Goal: Check status: Check status

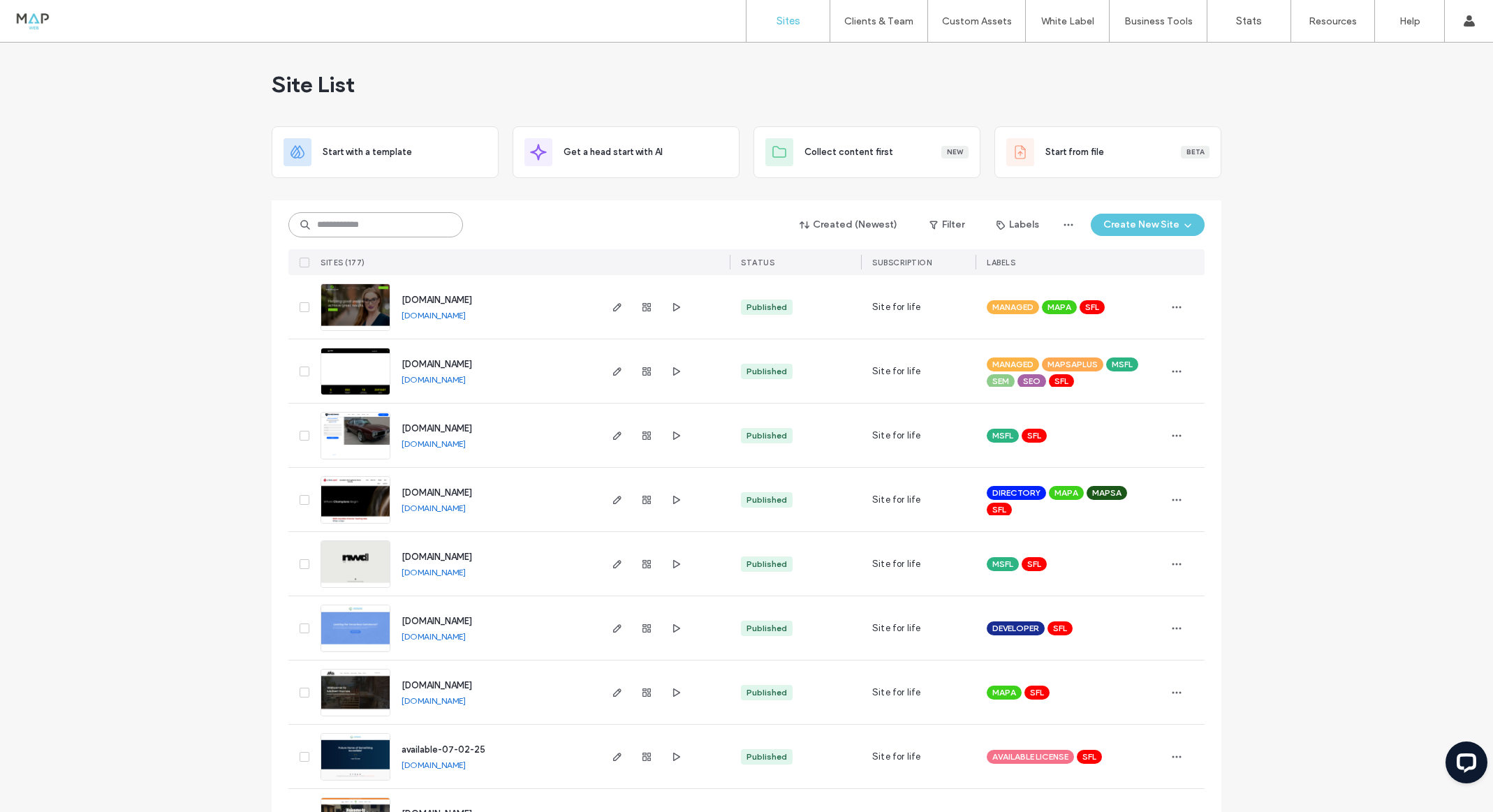
click at [377, 225] on input at bounding box center [376, 225] width 175 height 25
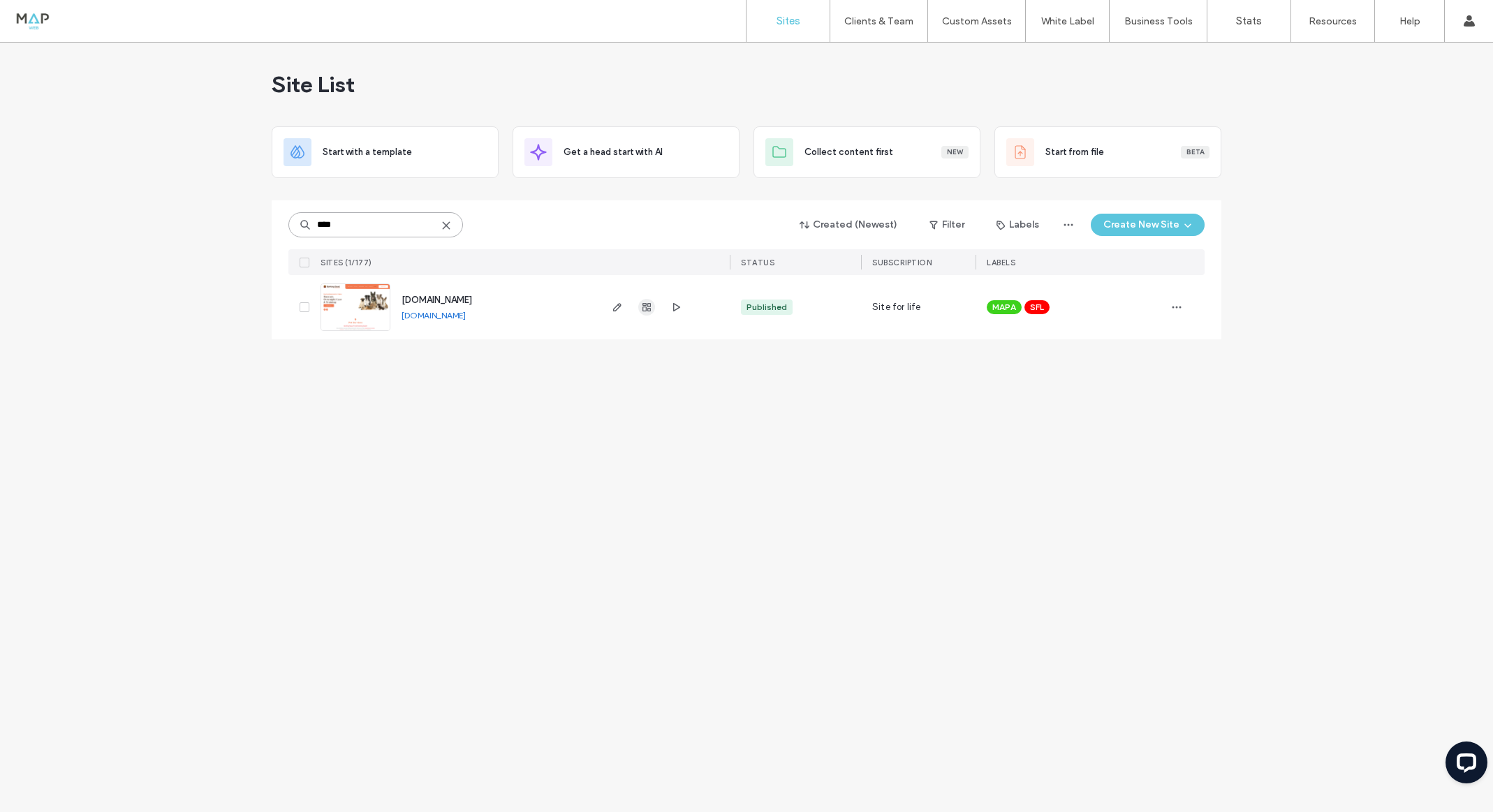
type input "****"
click at [645, 307] on icon "button" at bounding box center [646, 306] width 11 height 11
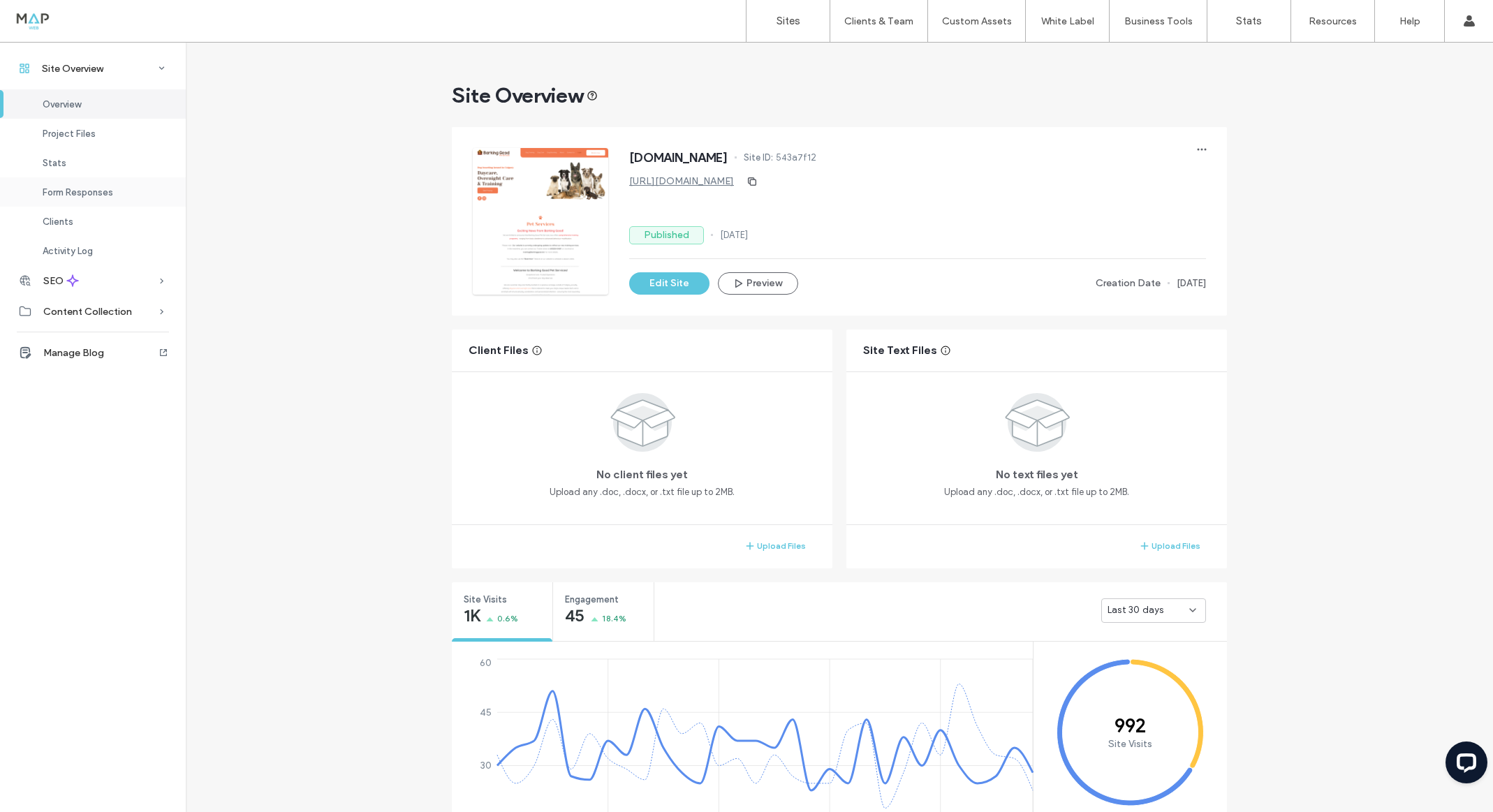
click at [71, 195] on span "Form Responses" at bounding box center [77, 193] width 71 height 10
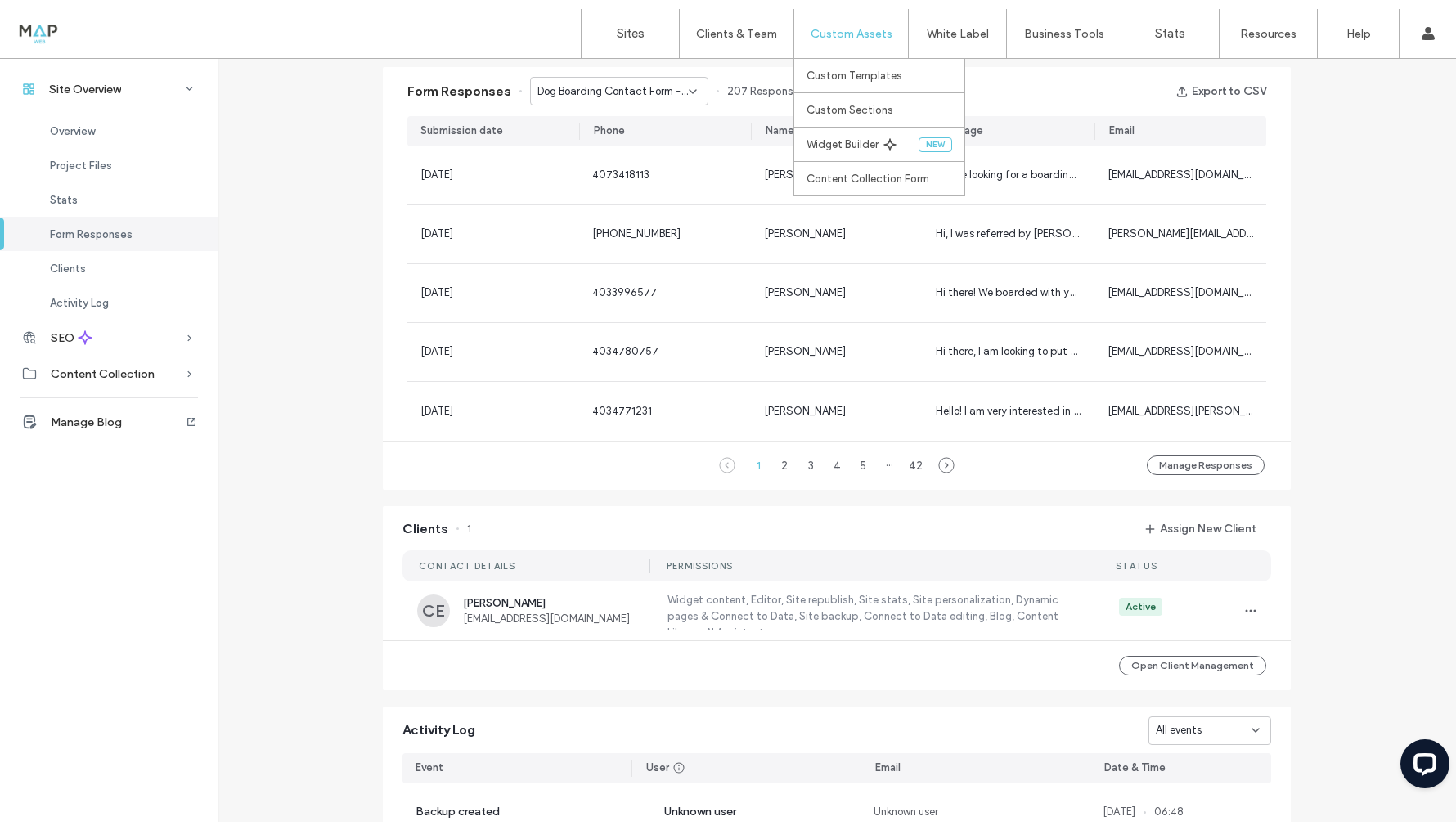
scroll to position [1055, 0]
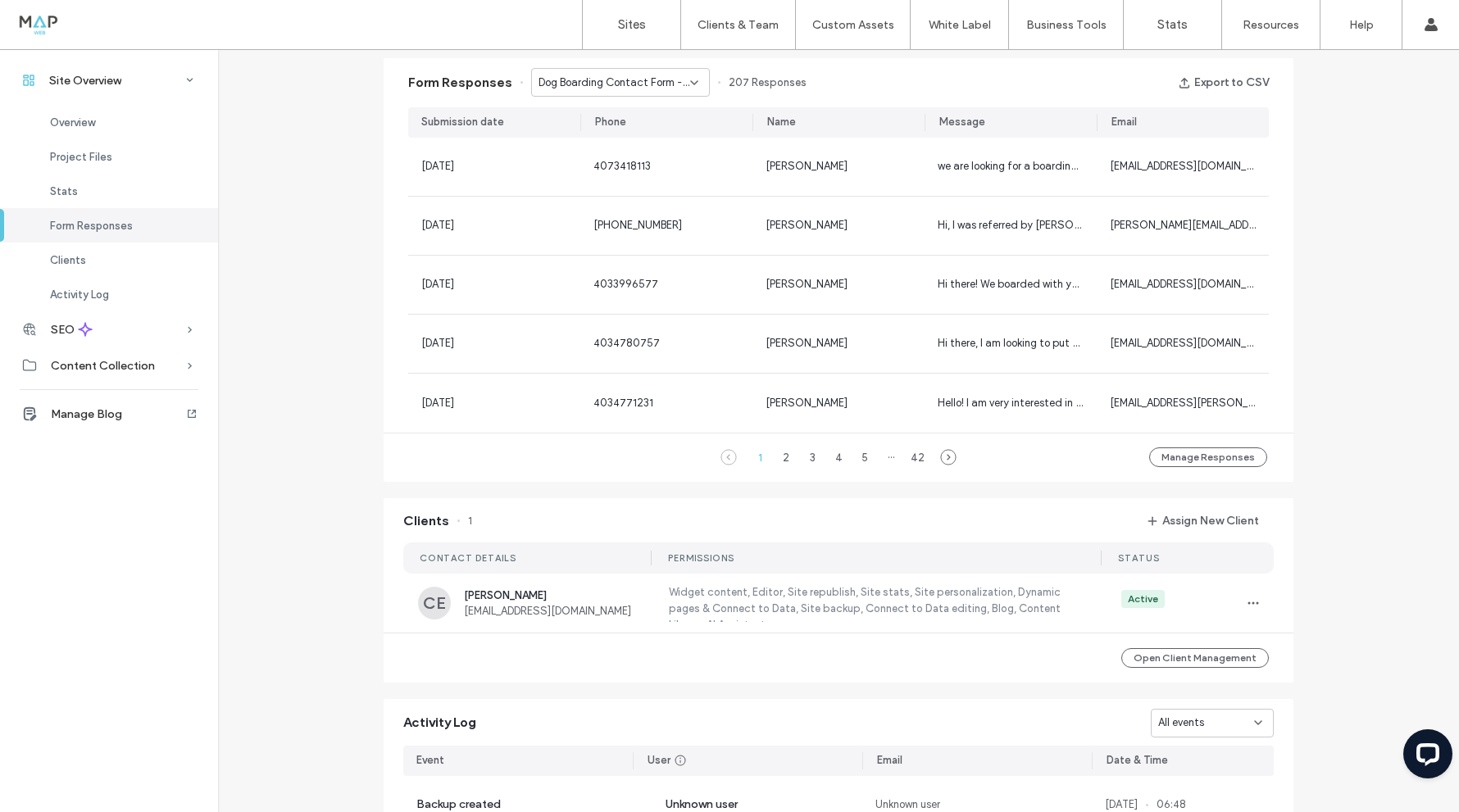
click at [624, 77] on span "Dog Boarding Contact Form - Dog Boarding page" at bounding box center [615, 82] width 152 height 17
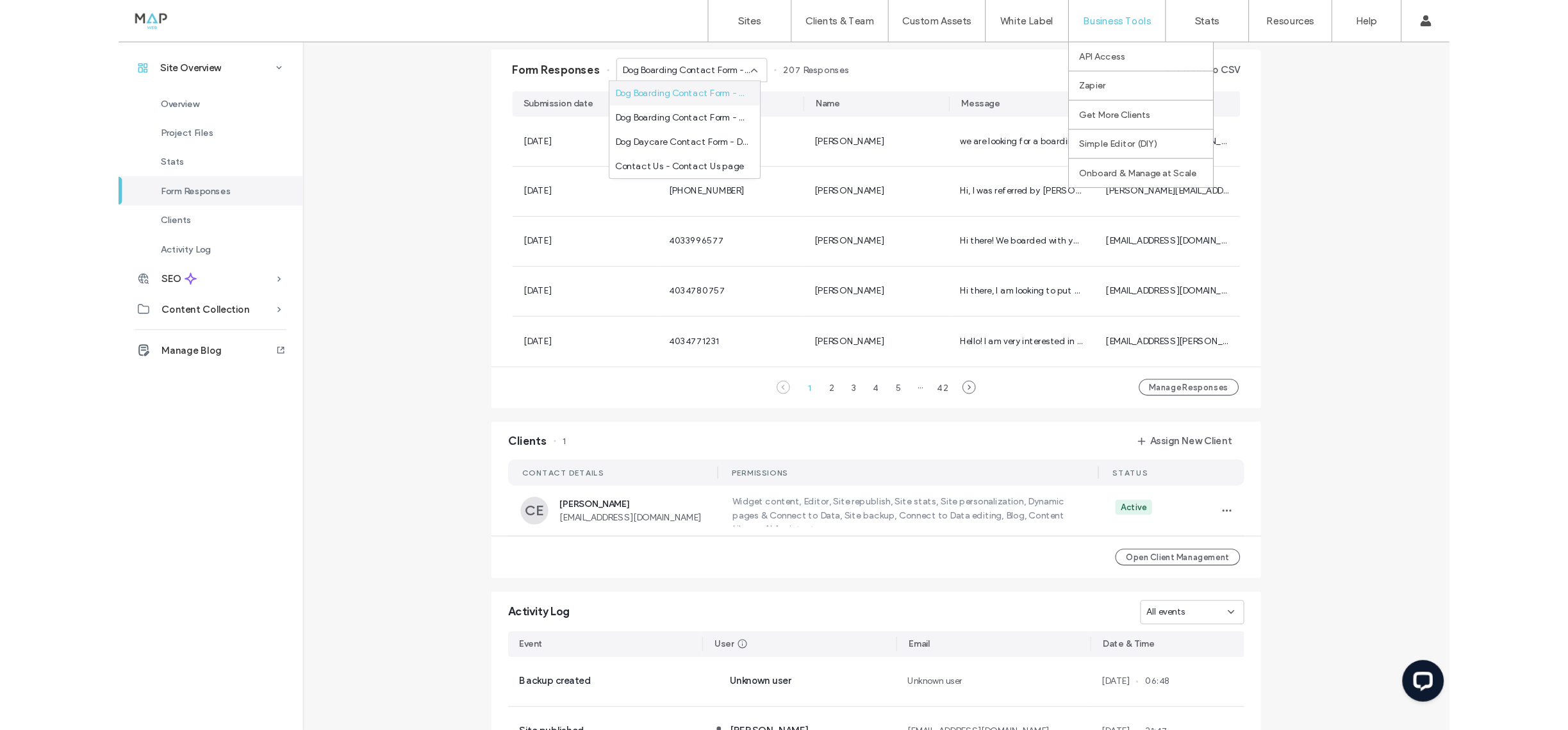
scroll to position [830, 0]
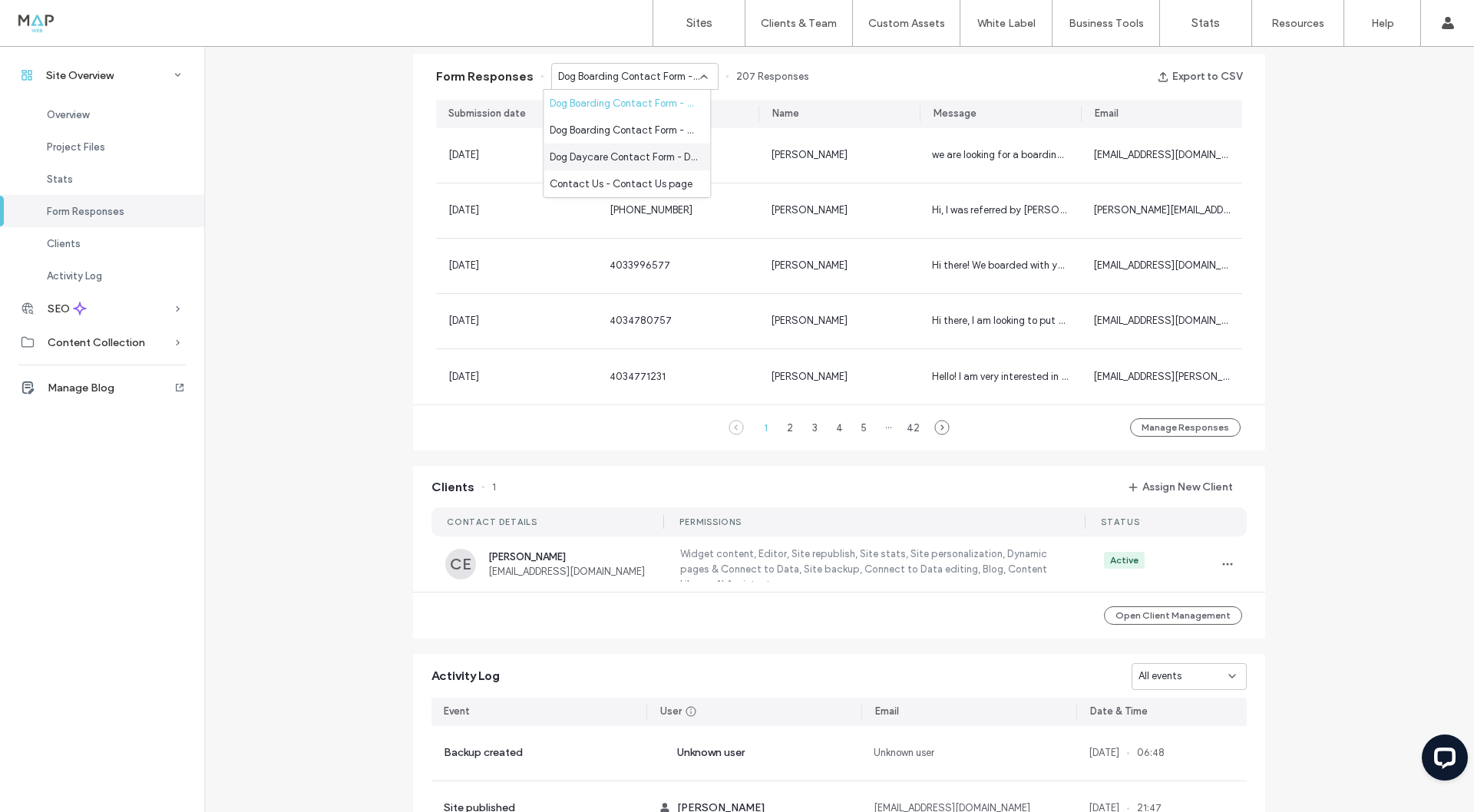
click at [623, 155] on span "Dog Daycare Contact Form - Daycare → page" at bounding box center [623, 157] width 148 height 16
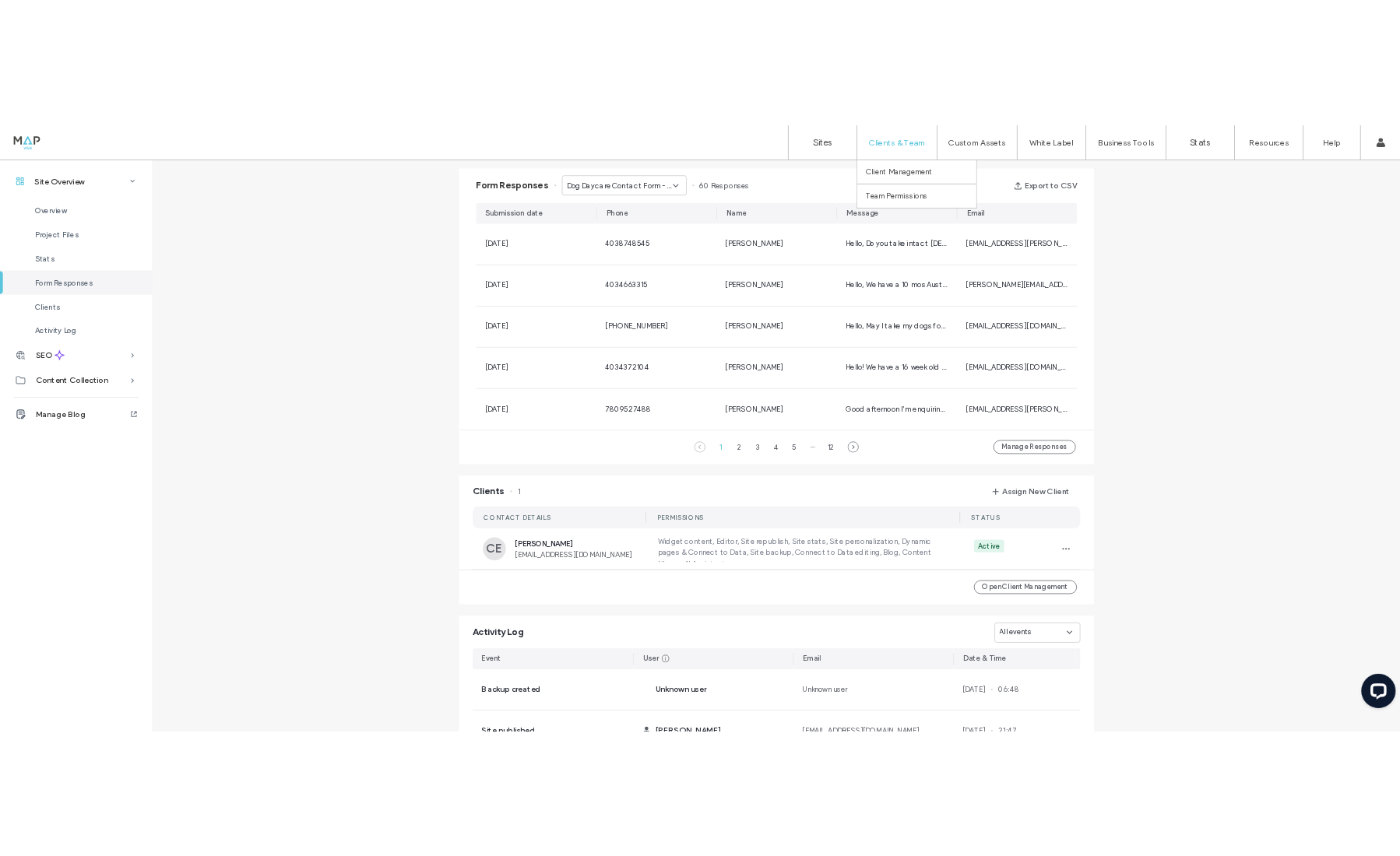
scroll to position [1002, 0]
